Goal: Use online tool/utility: Use online tool/utility

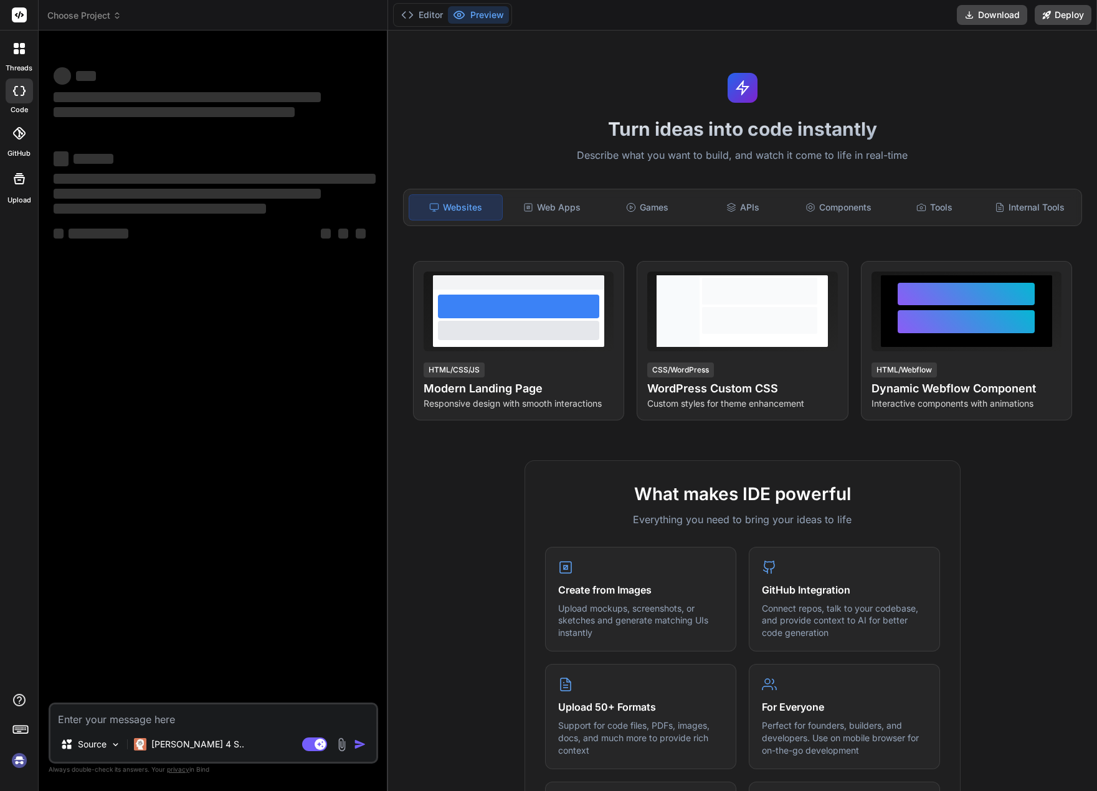
type textarea "x"
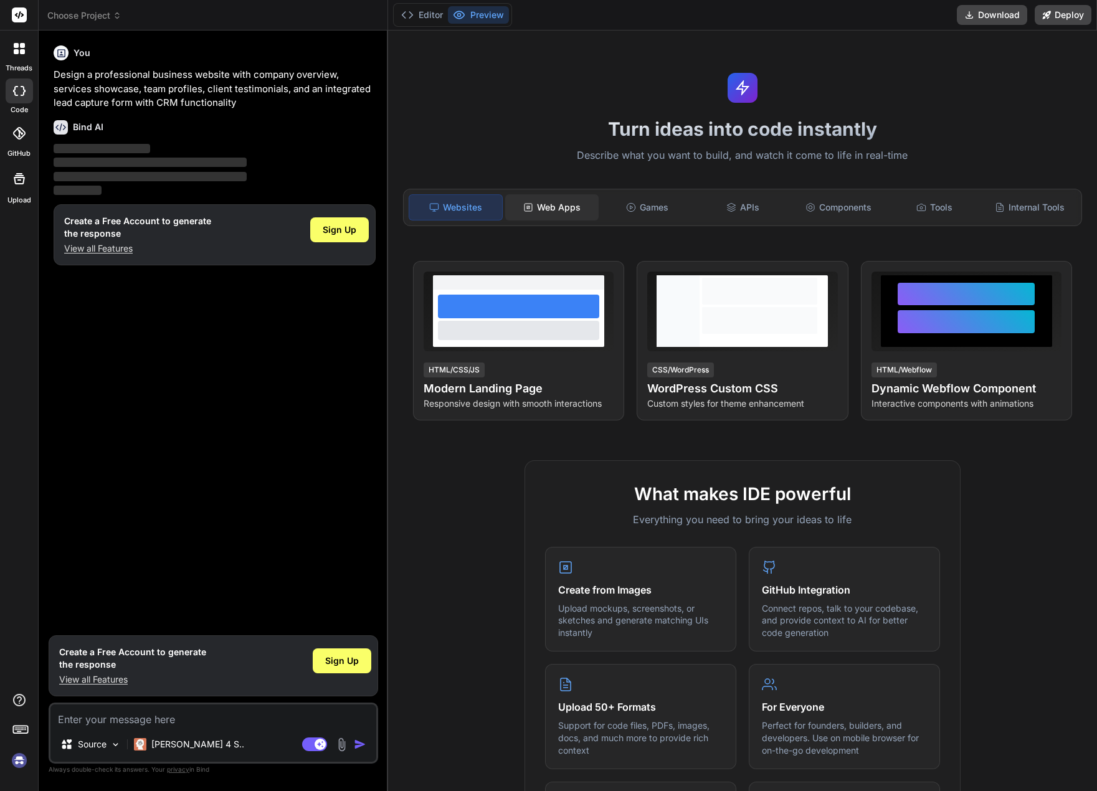
click at [569, 205] on div "Web Apps" at bounding box center [551, 207] width 93 height 26
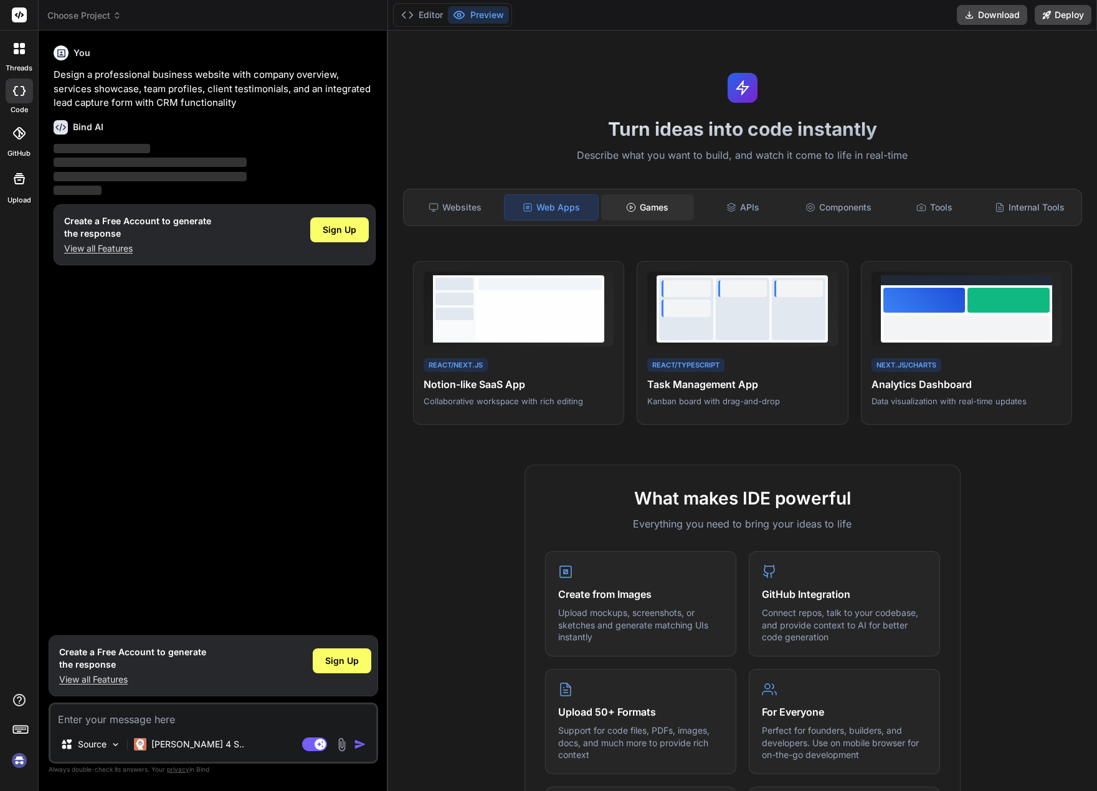
click at [659, 199] on div "Games" at bounding box center [647, 207] width 93 height 26
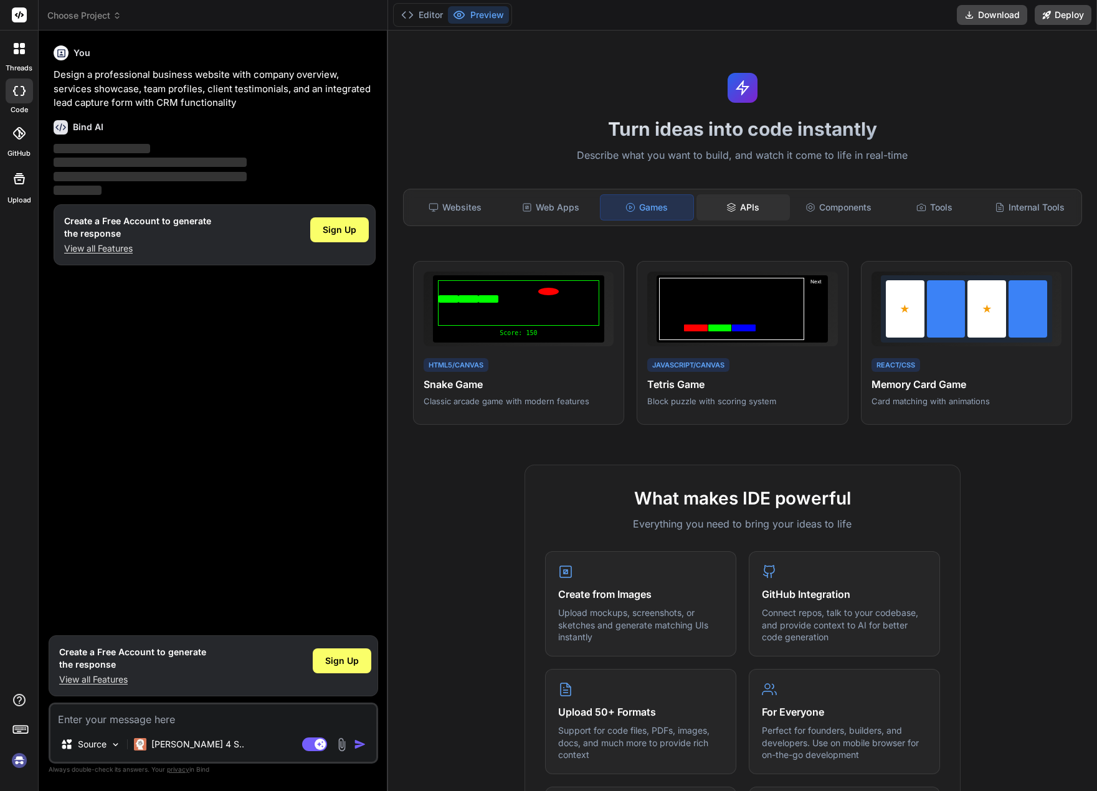
click at [732, 220] on div "APIs" at bounding box center [742, 207] width 93 height 26
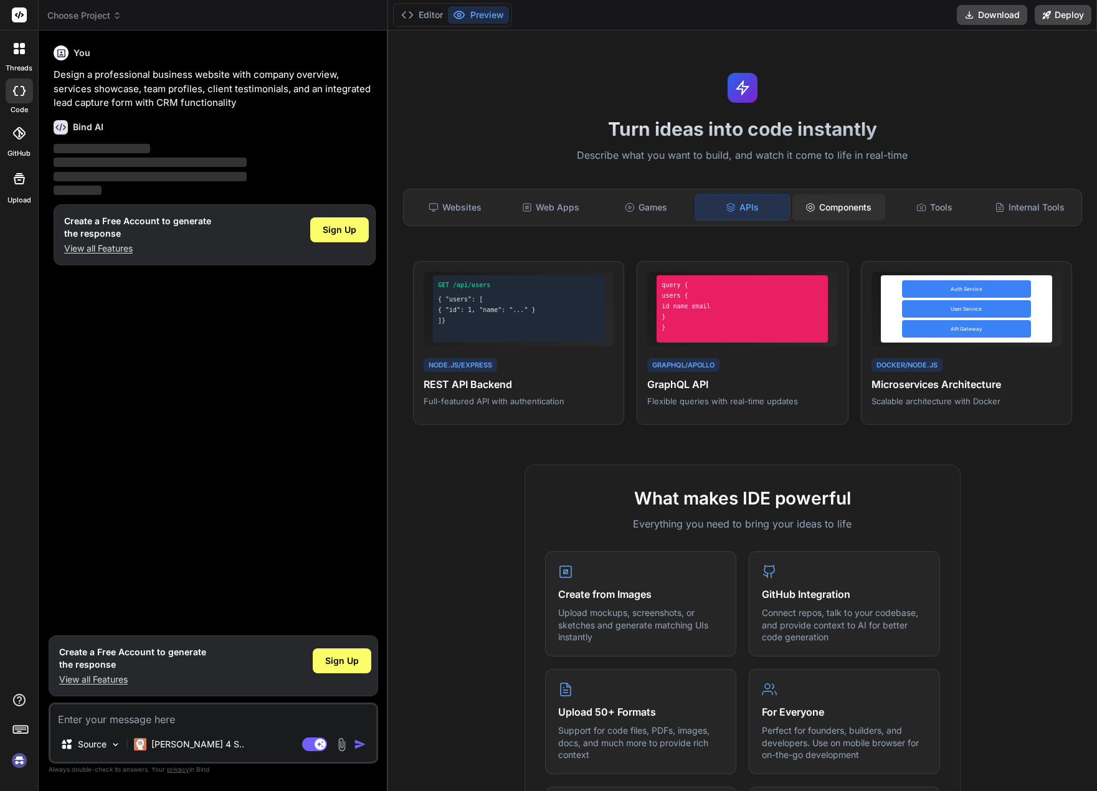
click at [829, 219] on div "Components" at bounding box center [838, 207] width 93 height 26
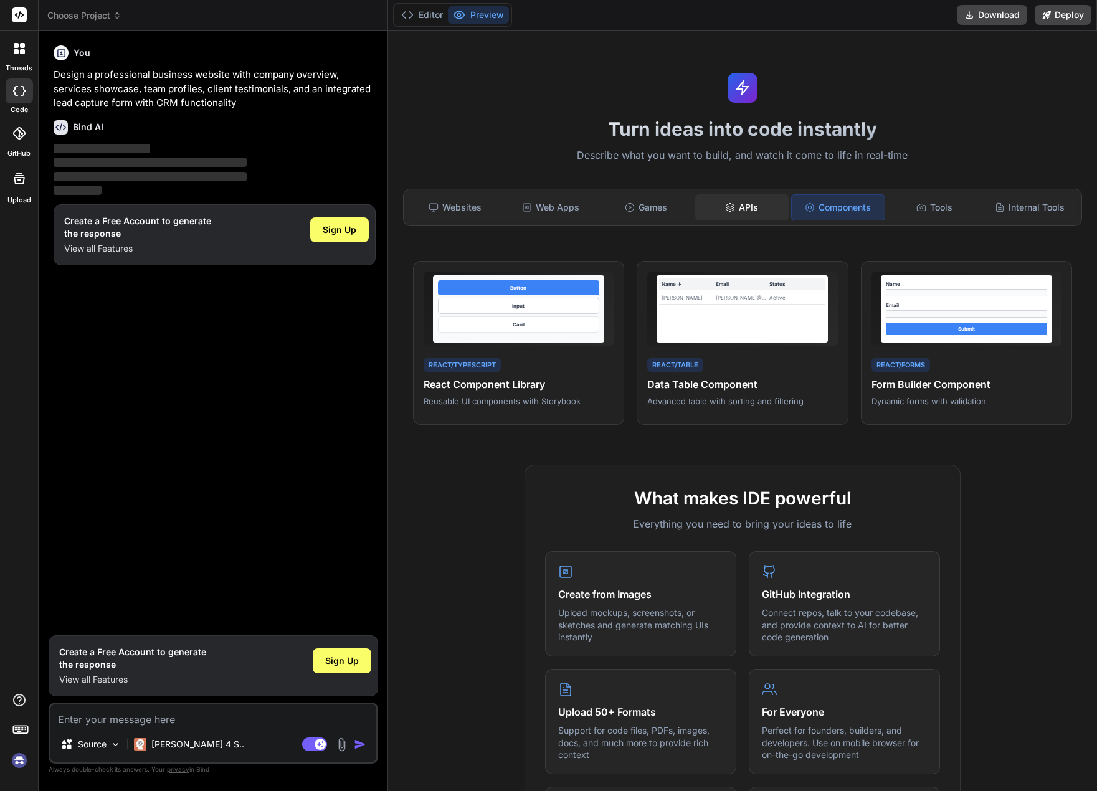
click at [741, 207] on div "APIs" at bounding box center [741, 207] width 93 height 26
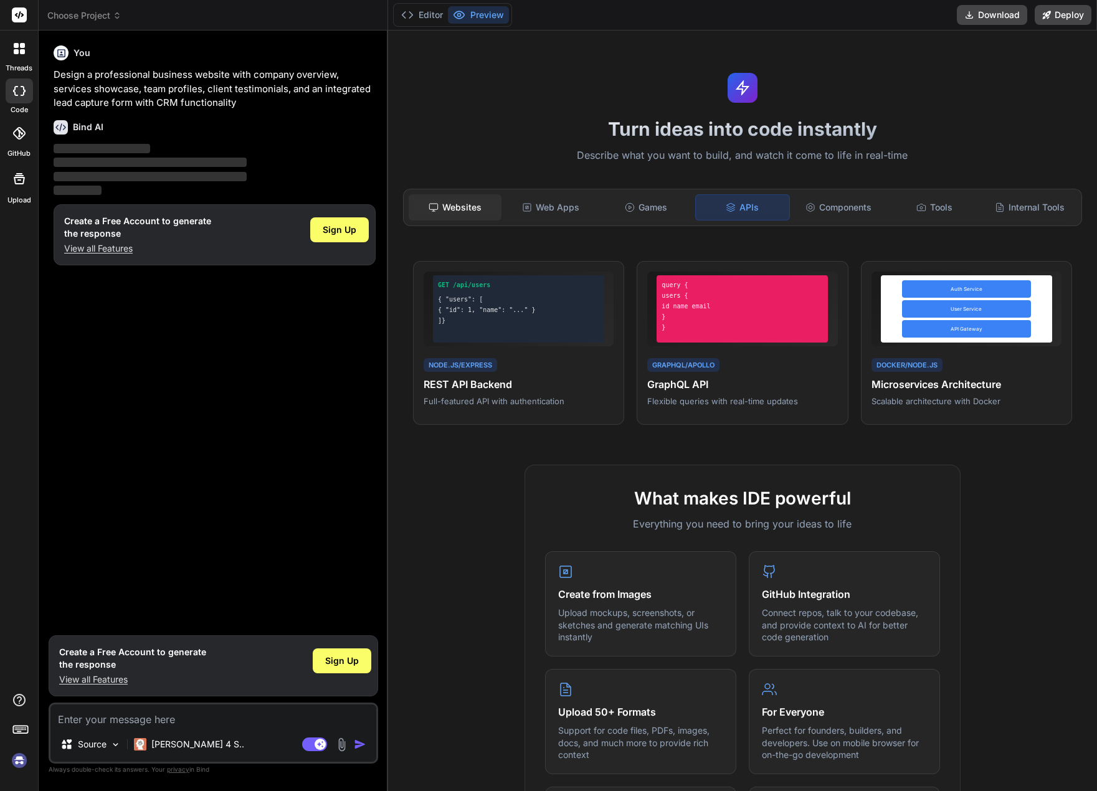
click at [470, 203] on div "Websites" at bounding box center [454, 207] width 93 height 26
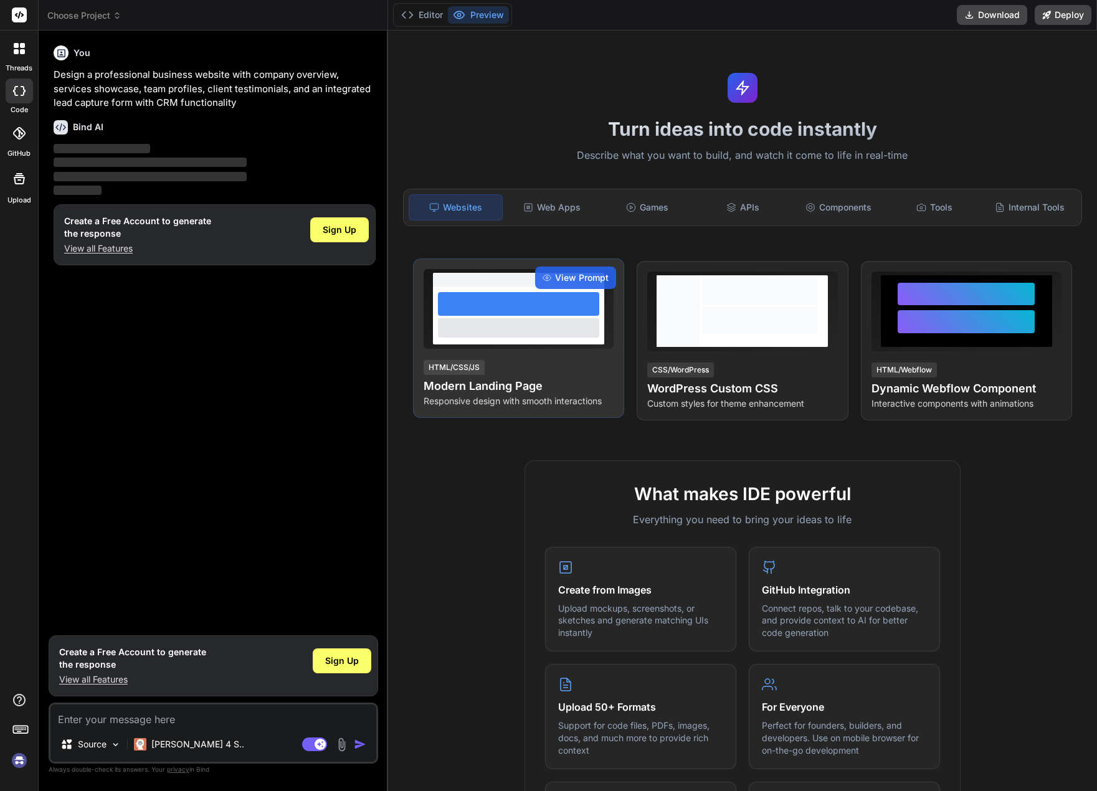
click at [534, 331] on div at bounding box center [518, 327] width 161 height 19
click at [587, 275] on span "View Prompt" at bounding box center [582, 277] width 54 height 12
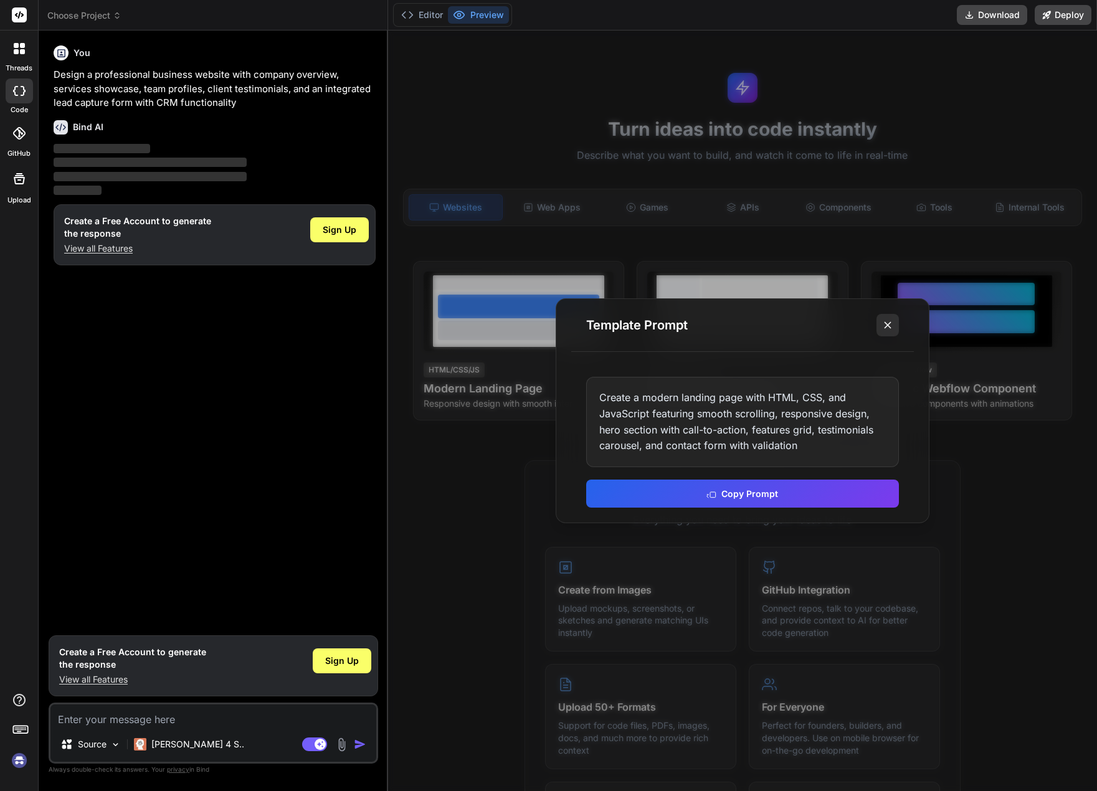
click at [889, 326] on icon at bounding box center [887, 325] width 12 height 12
